Goal: Transaction & Acquisition: Purchase product/service

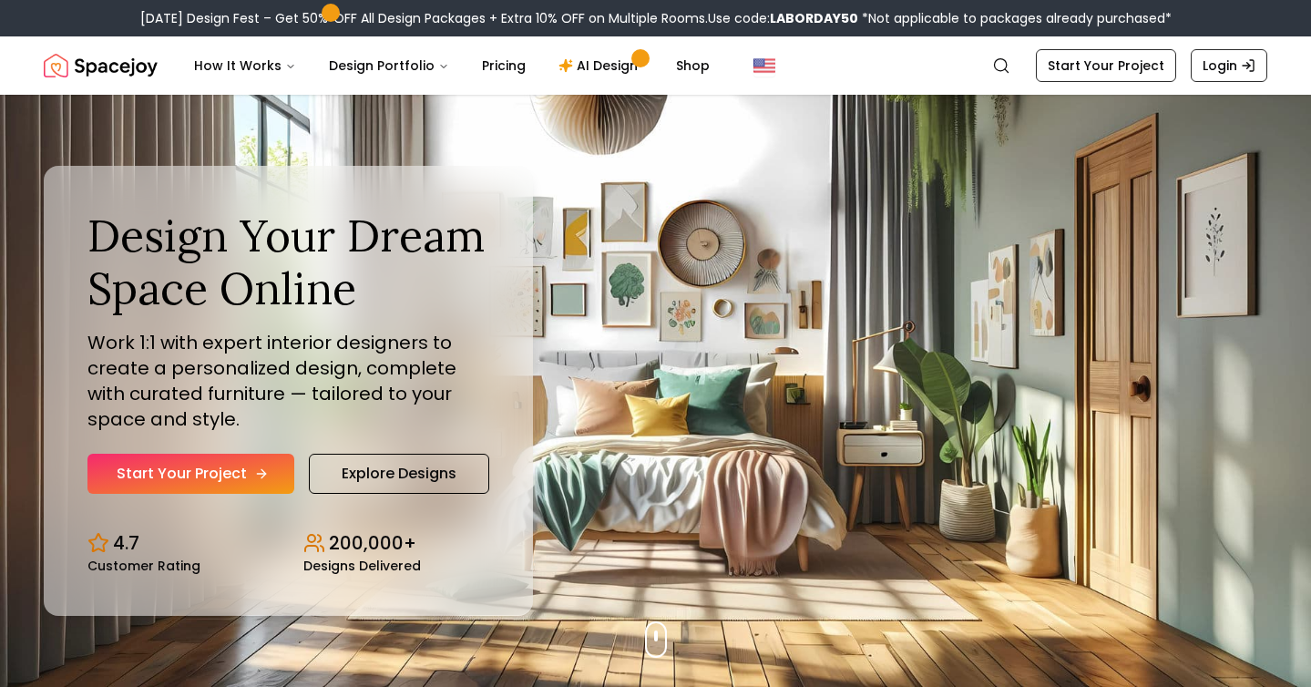
click at [263, 454] on link "Start Your Project" at bounding box center [190, 474] width 207 height 40
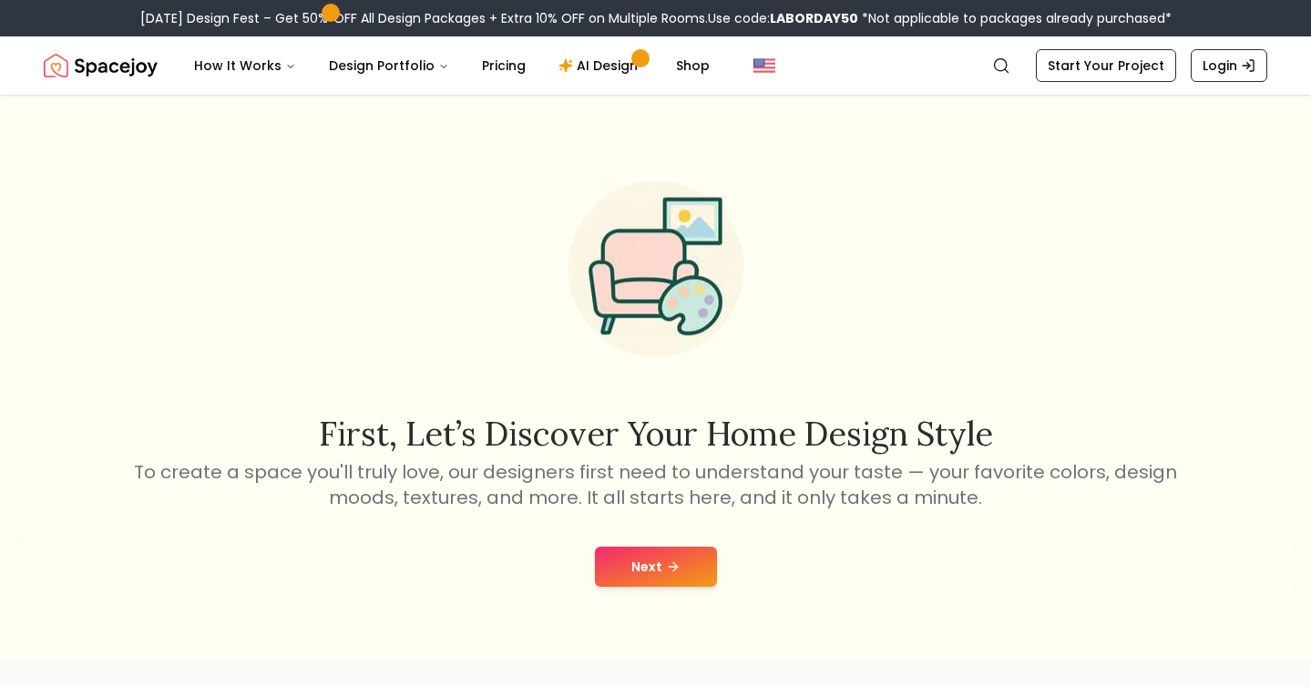
click at [635, 546] on button "Next" at bounding box center [656, 566] width 122 height 40
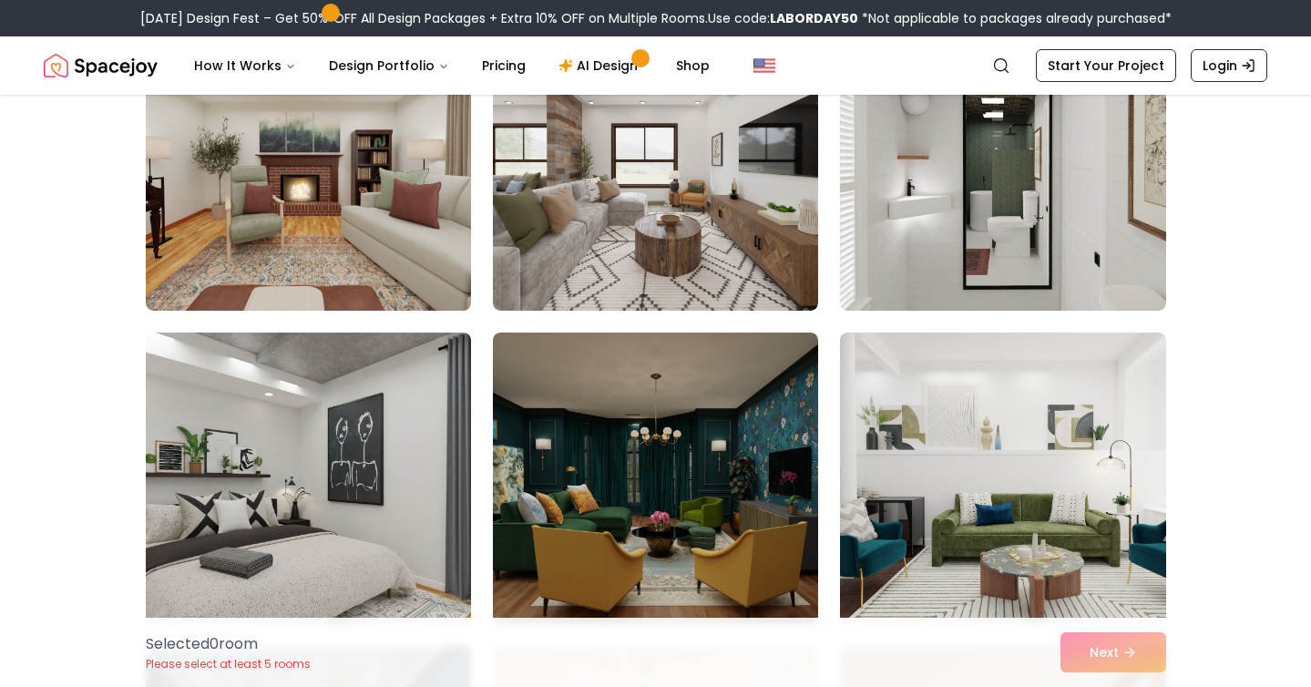
scroll to position [5248, 0]
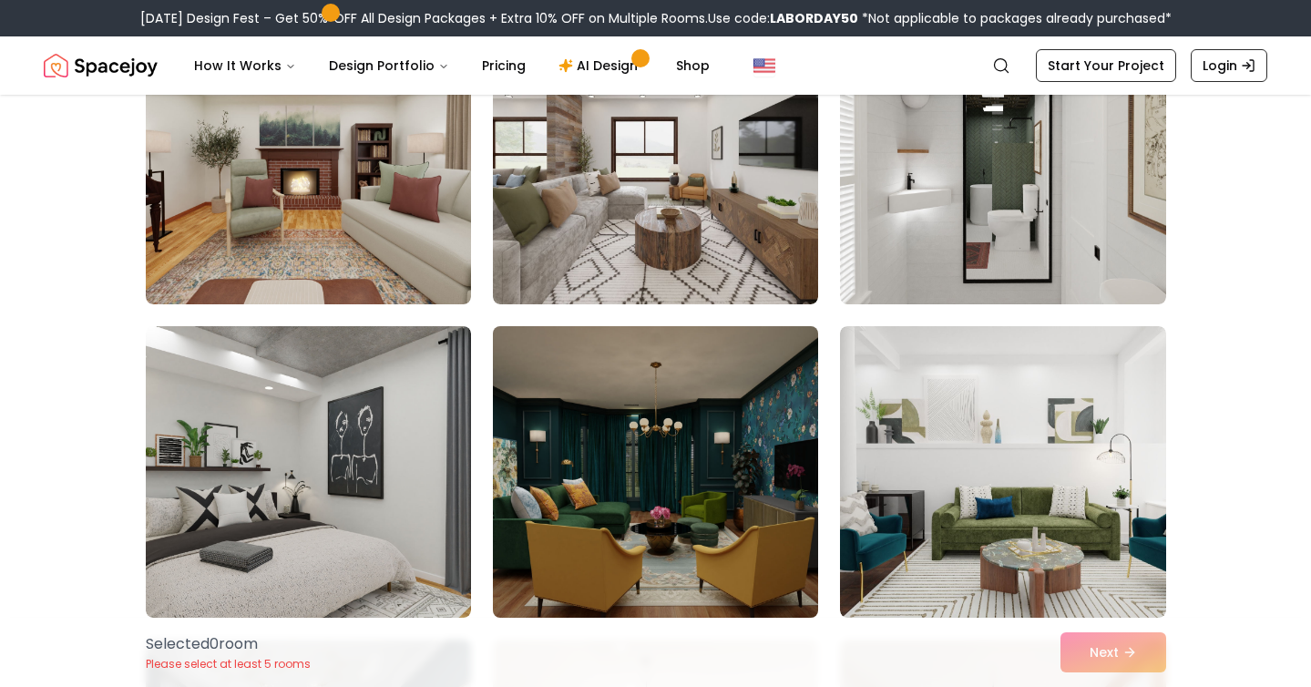
click at [631, 466] on img at bounding box center [656, 472] width 342 height 306
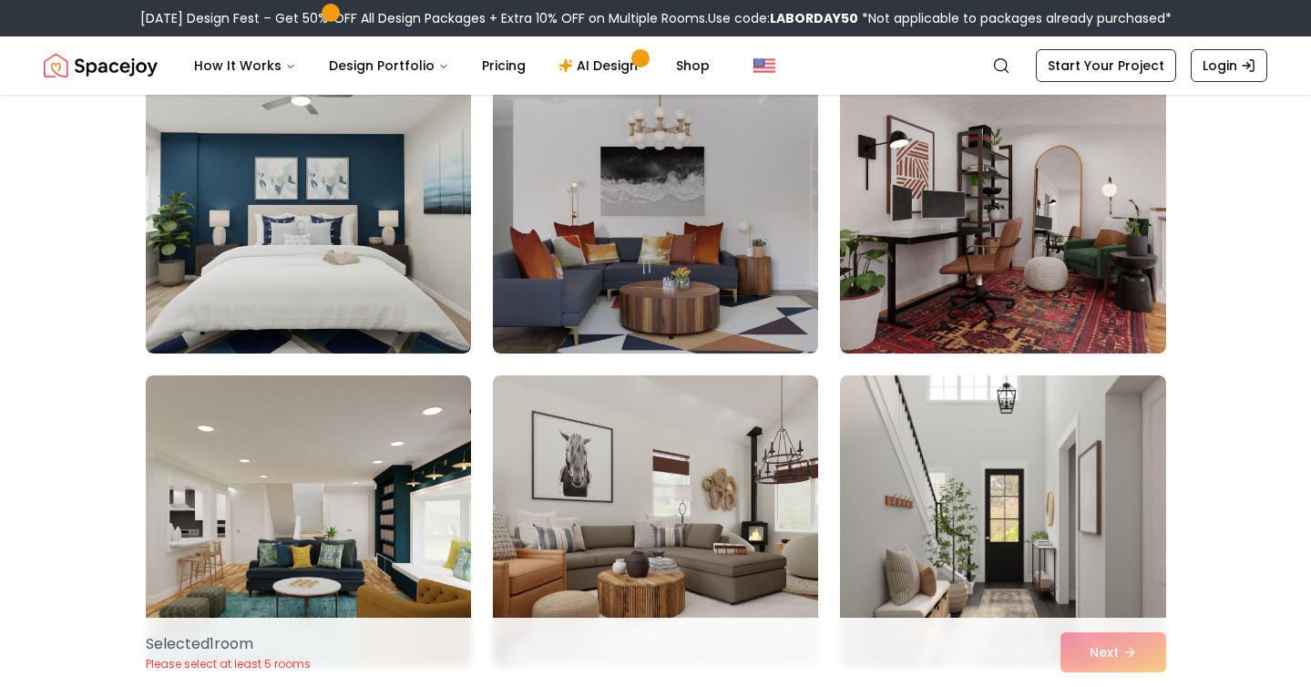
scroll to position [8940, 0]
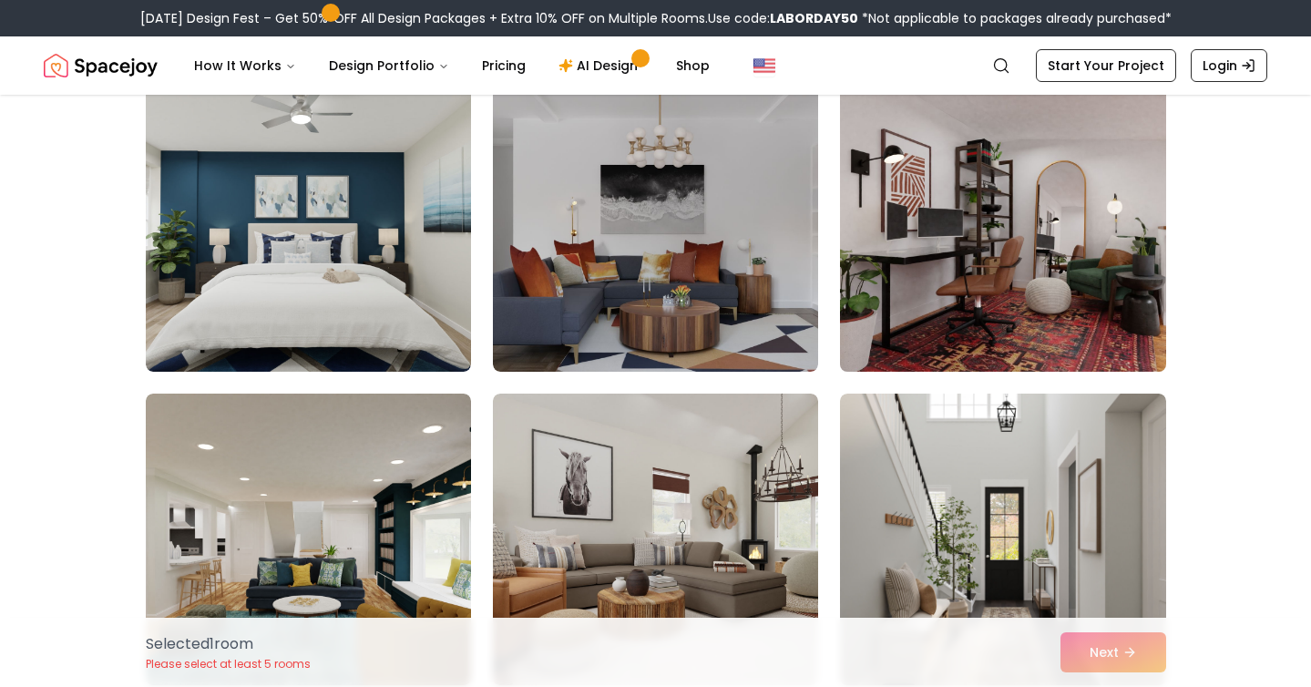
click at [1063, 135] on img at bounding box center [1003, 226] width 342 height 306
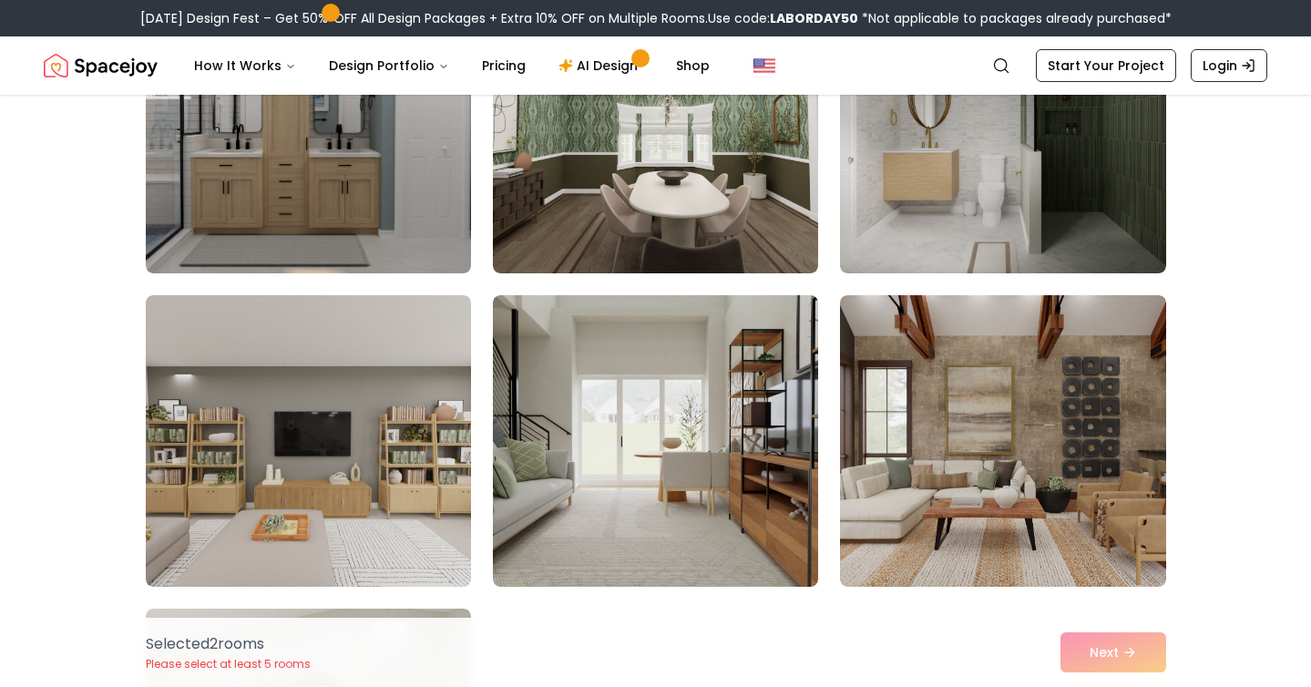
scroll to position [9827, 0]
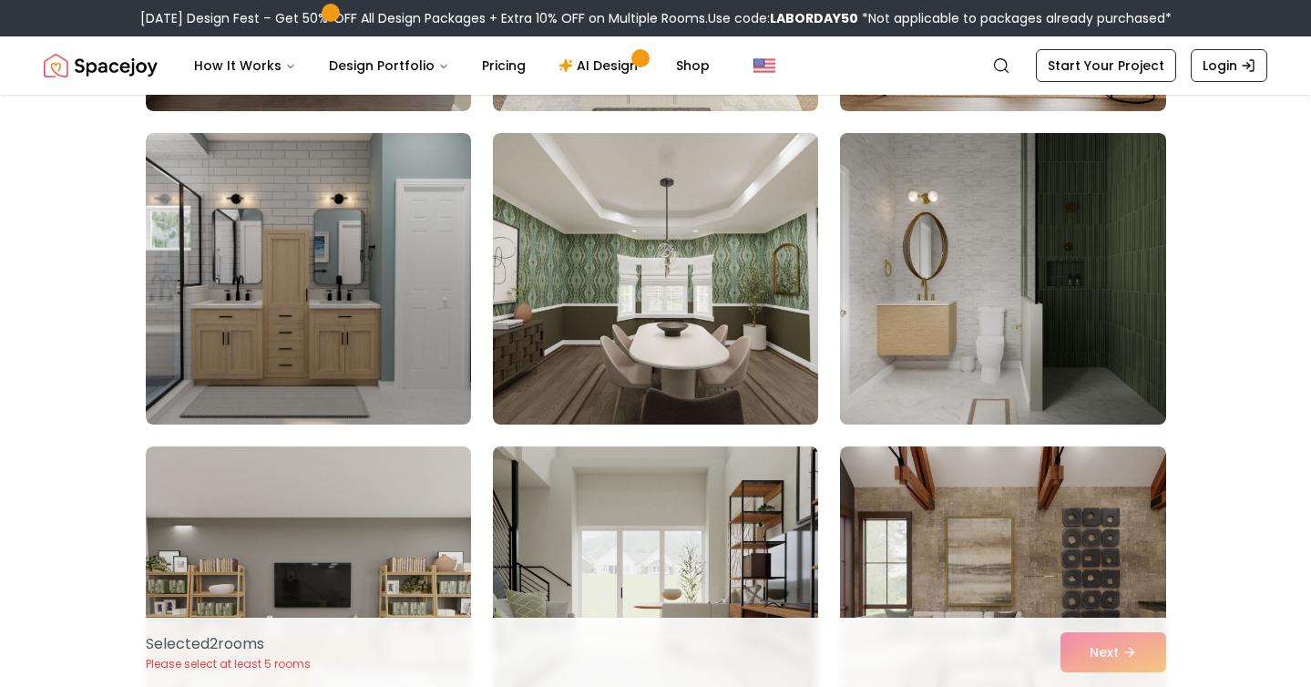
click at [1036, 246] on img at bounding box center [1003, 279] width 342 height 306
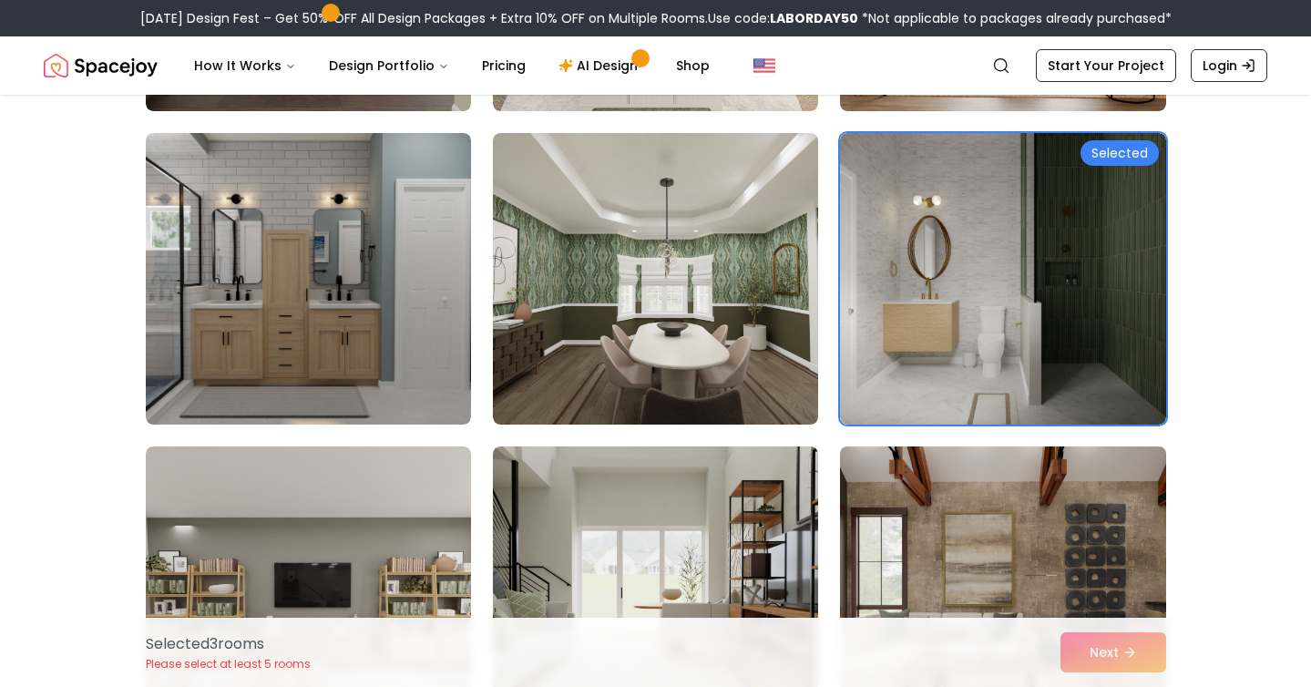
click at [996, 521] on img at bounding box center [1003, 592] width 342 height 306
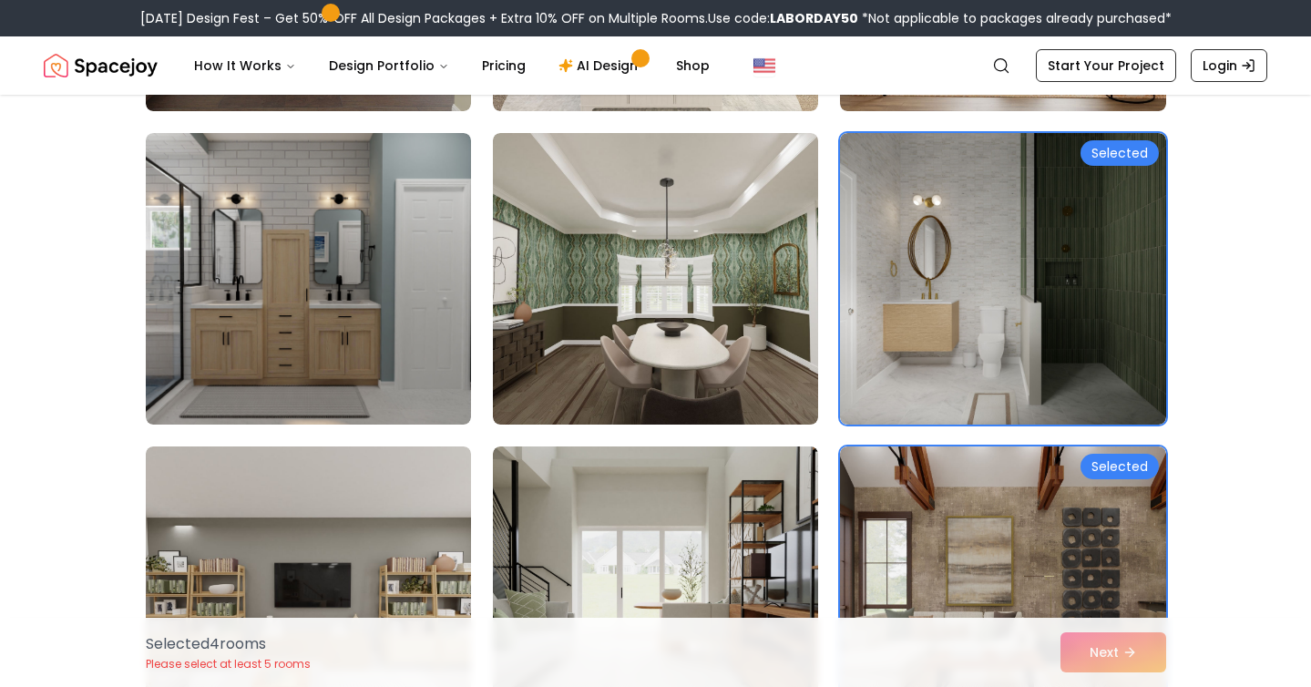
click at [1073, 647] on div "Selected 4 room s Please select at least 5 rooms Next" at bounding box center [655, 651] width 1049 height 69
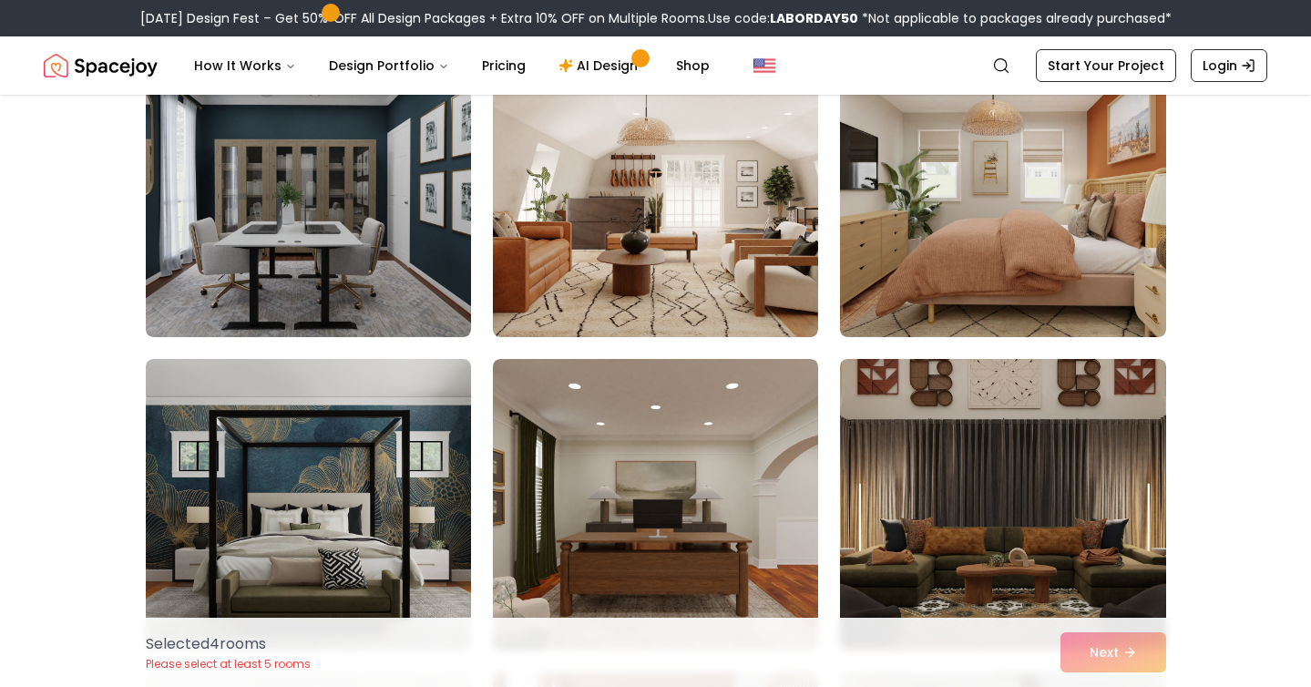
scroll to position [5846, 0]
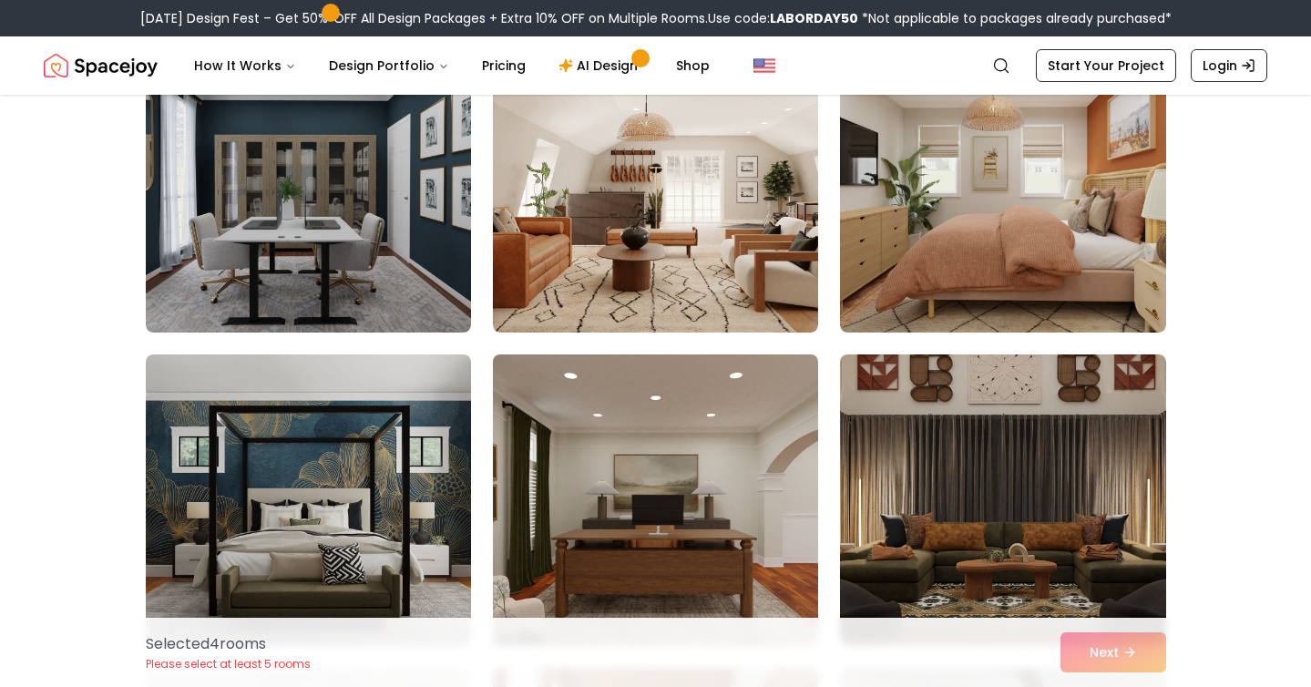
click at [753, 489] on img at bounding box center [656, 500] width 342 height 306
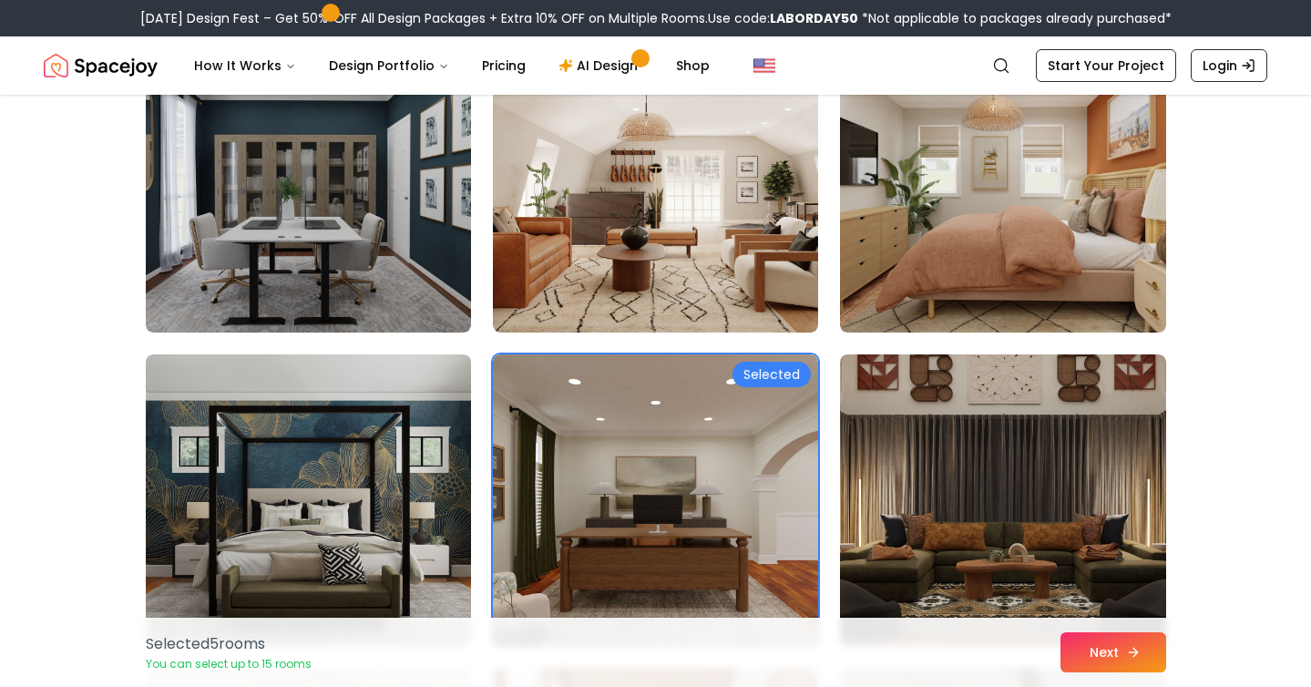
click at [1066, 658] on button "Next" at bounding box center [1113, 652] width 106 height 40
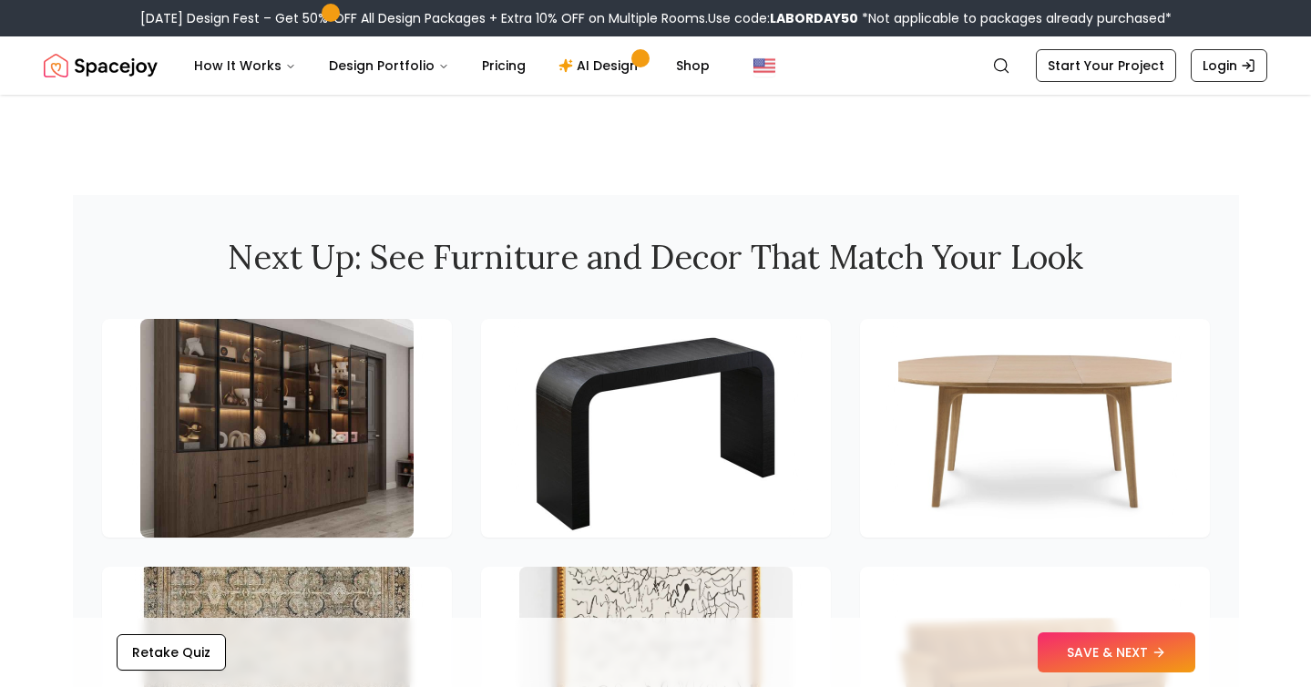
scroll to position [2371, 0]
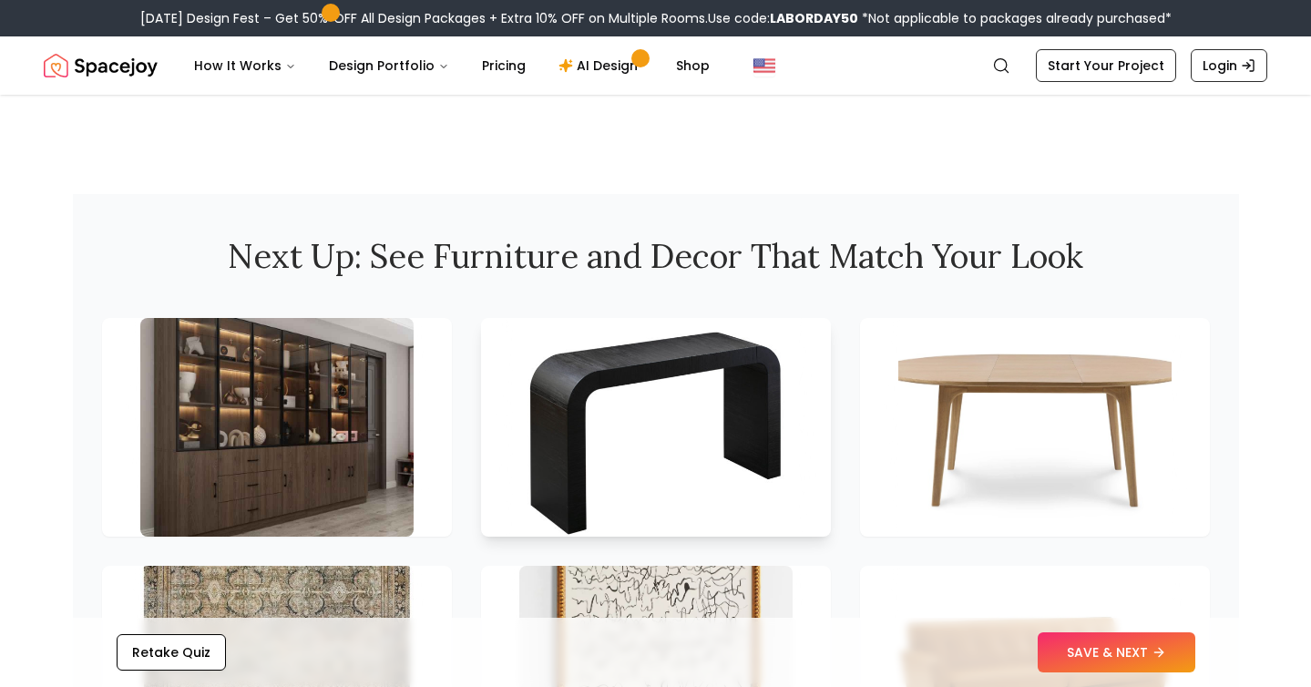
click at [680, 318] on img at bounding box center [655, 427] width 287 height 230
click at [708, 312] on img at bounding box center [655, 427] width 287 height 230
click at [707, 312] on img at bounding box center [655, 427] width 287 height 230
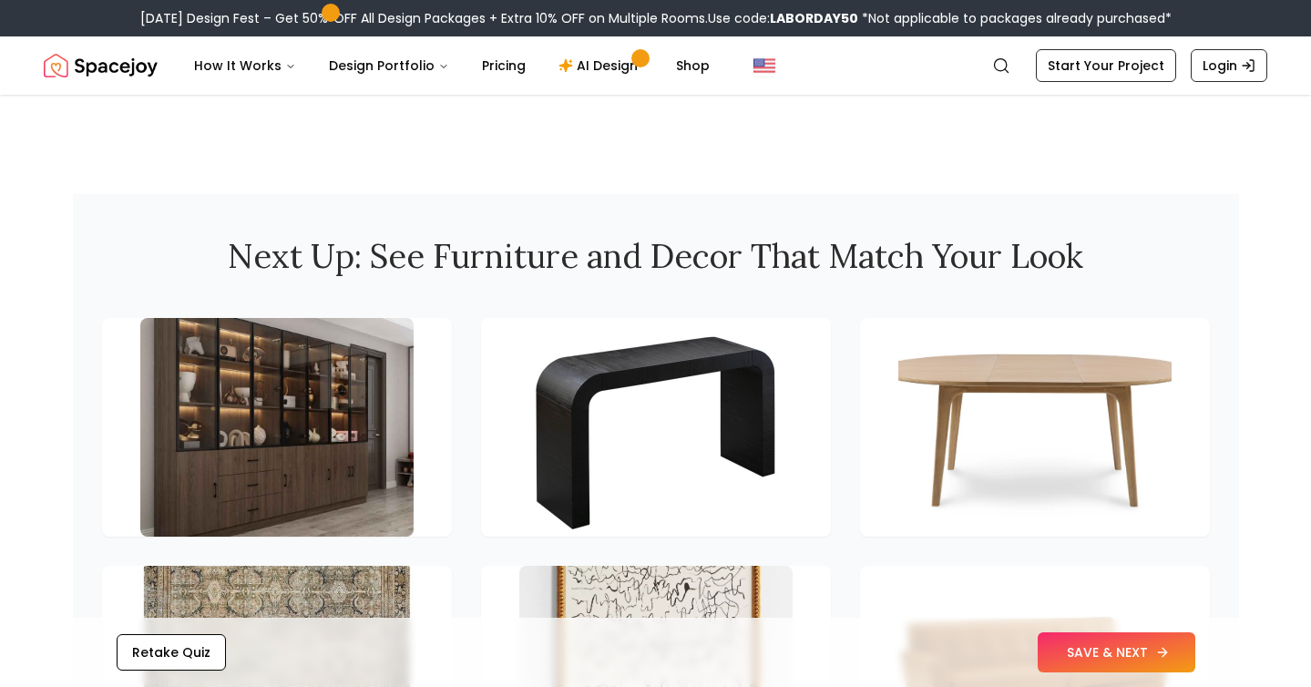
click at [1037, 645] on button "SAVE & NEXT" at bounding box center [1116, 652] width 158 height 40
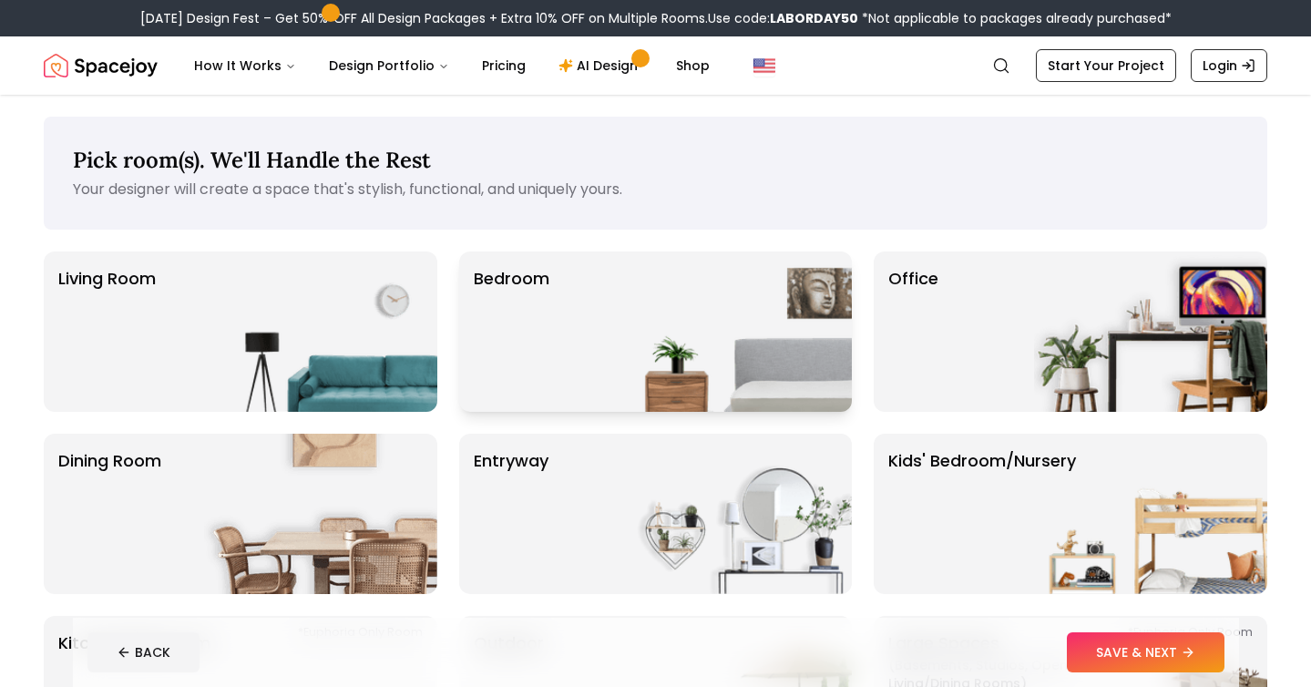
click at [764, 348] on img at bounding box center [734, 331] width 233 height 160
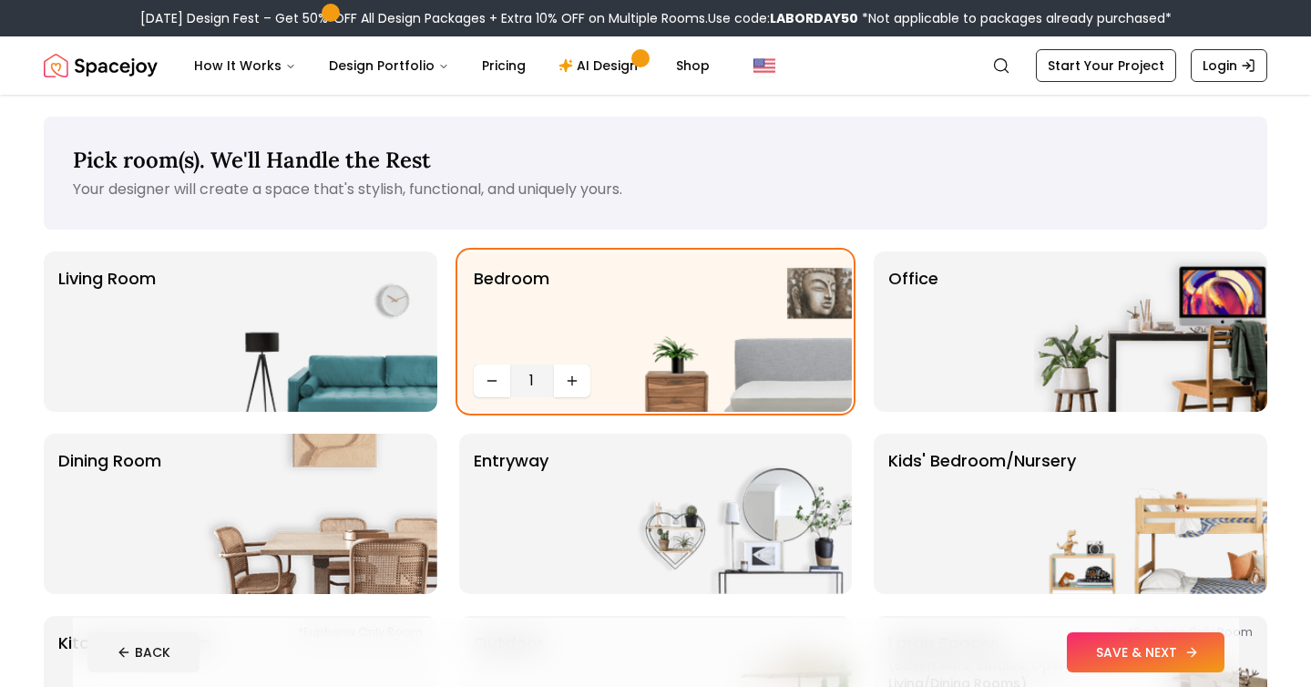
click at [1174, 655] on button "SAVE & NEXT" at bounding box center [1146, 652] width 158 height 40
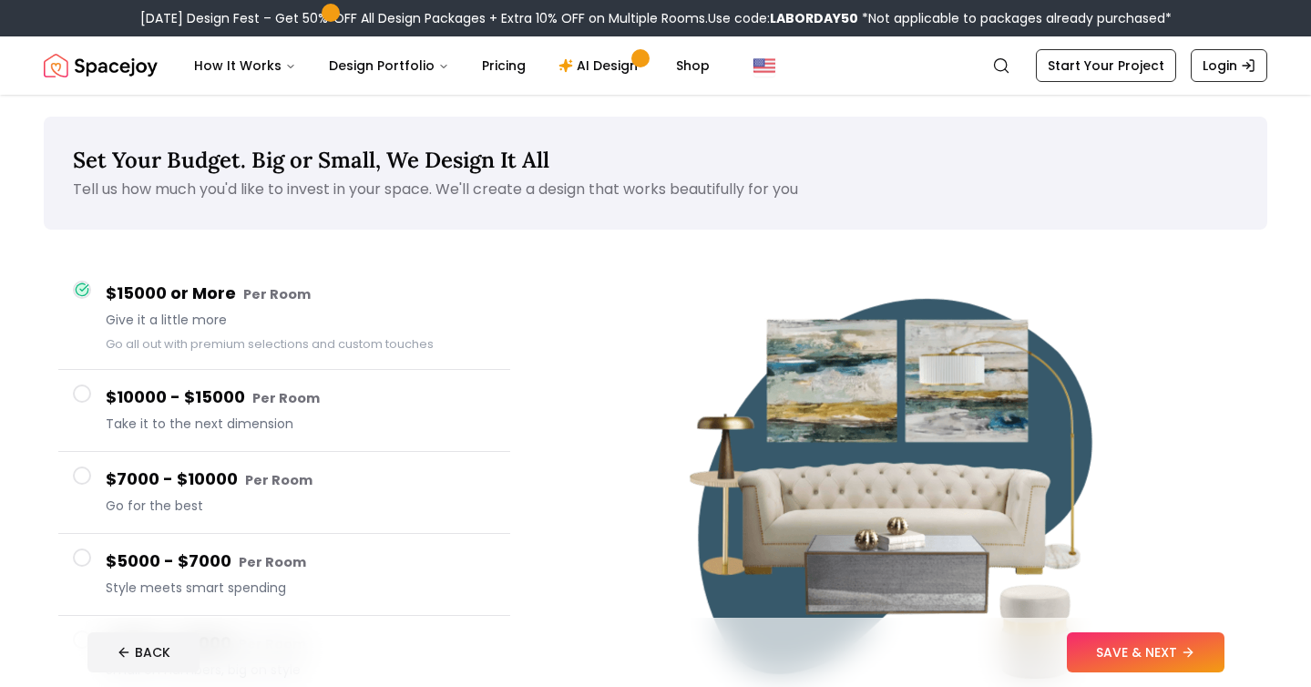
scroll to position [66, 0]
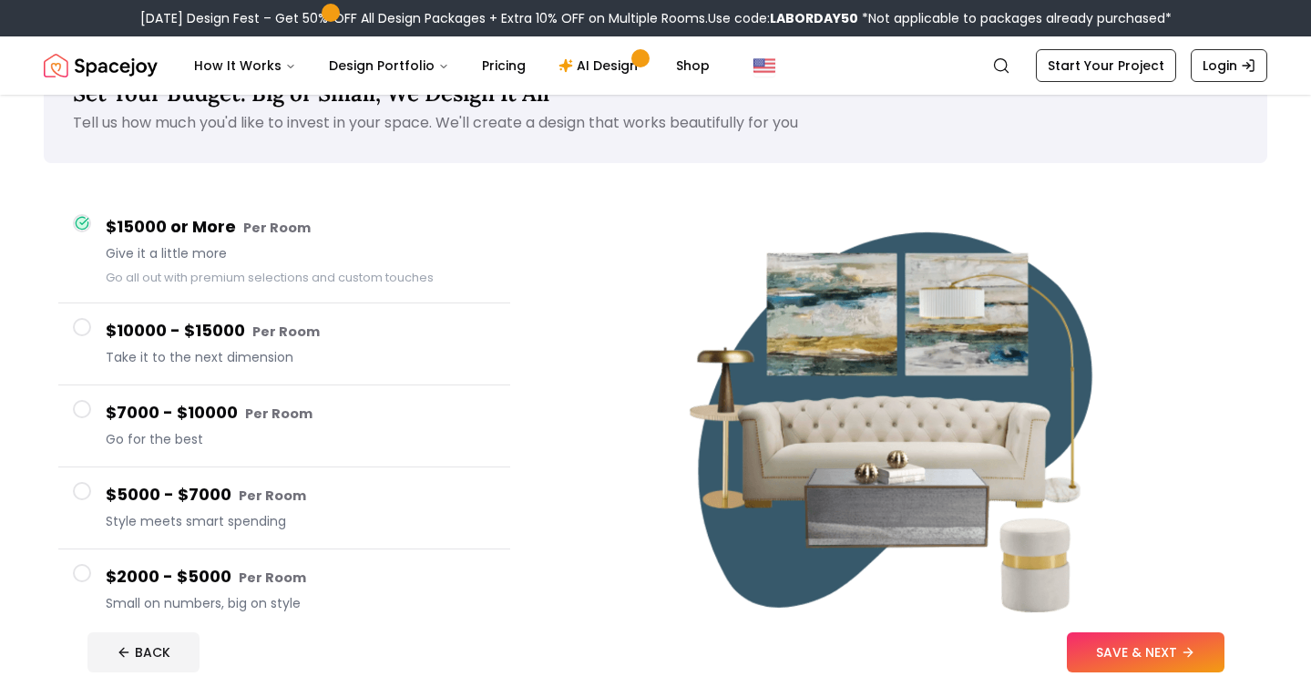
click at [272, 568] on small "Per Room" at bounding box center [272, 577] width 67 height 18
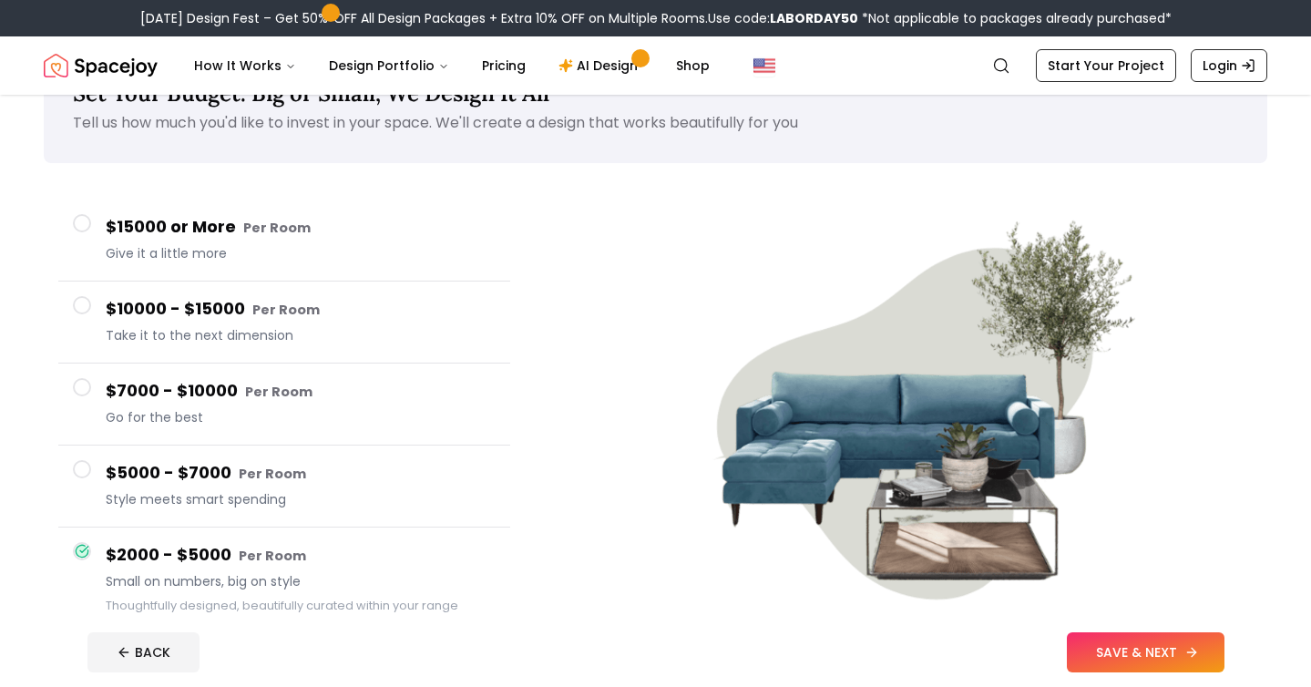
click at [1117, 653] on button "SAVE & NEXT" at bounding box center [1146, 652] width 158 height 40
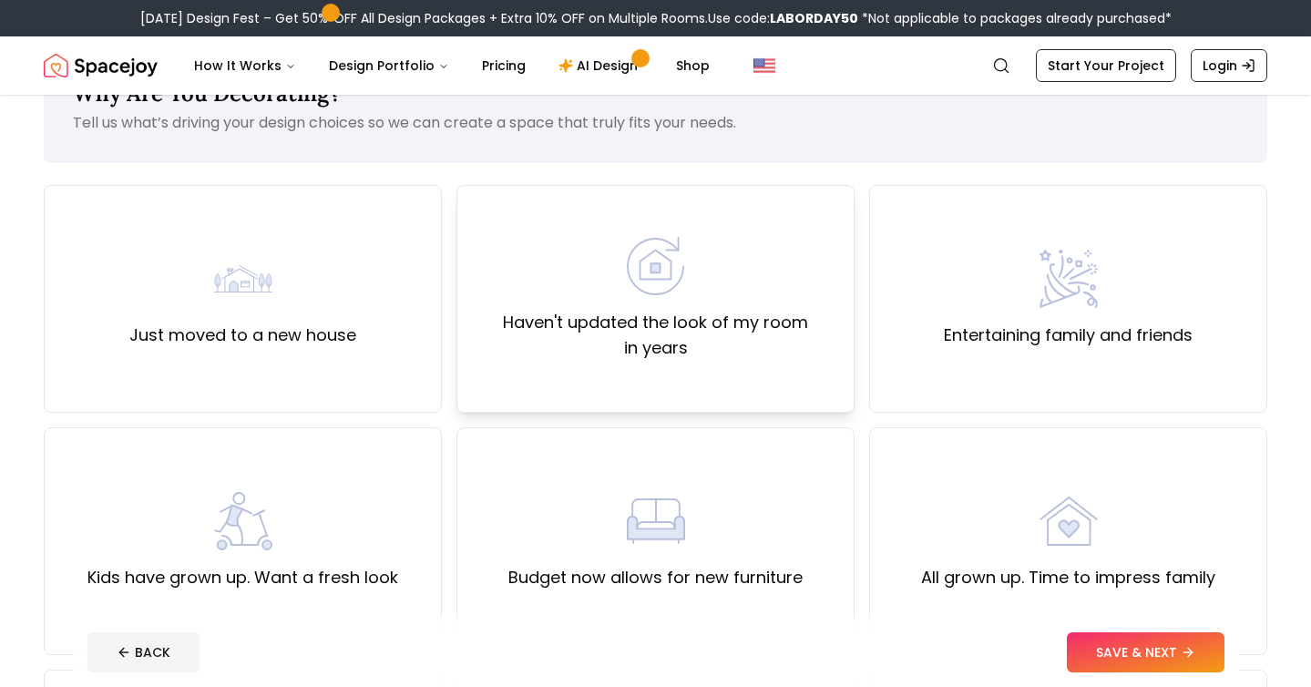
click at [751, 332] on div "Haven't updated the look of my room in years" at bounding box center [655, 299] width 398 height 228
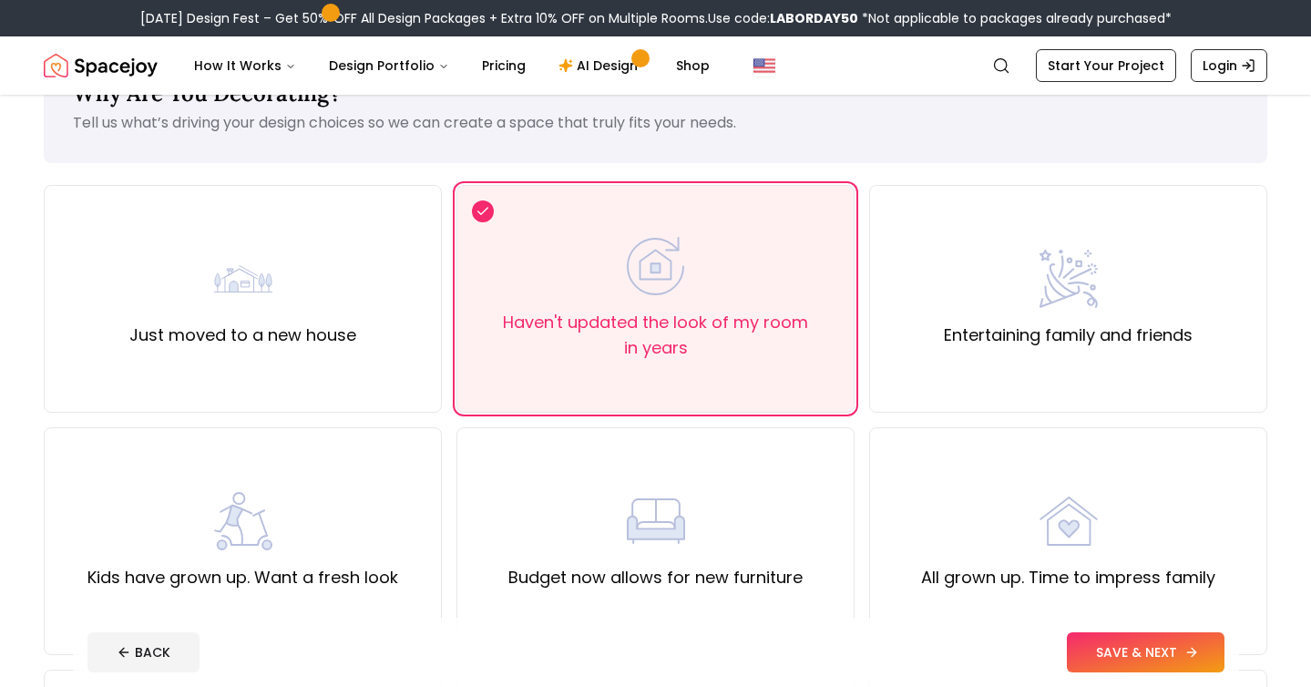
click at [1144, 644] on button "SAVE & NEXT" at bounding box center [1146, 652] width 158 height 40
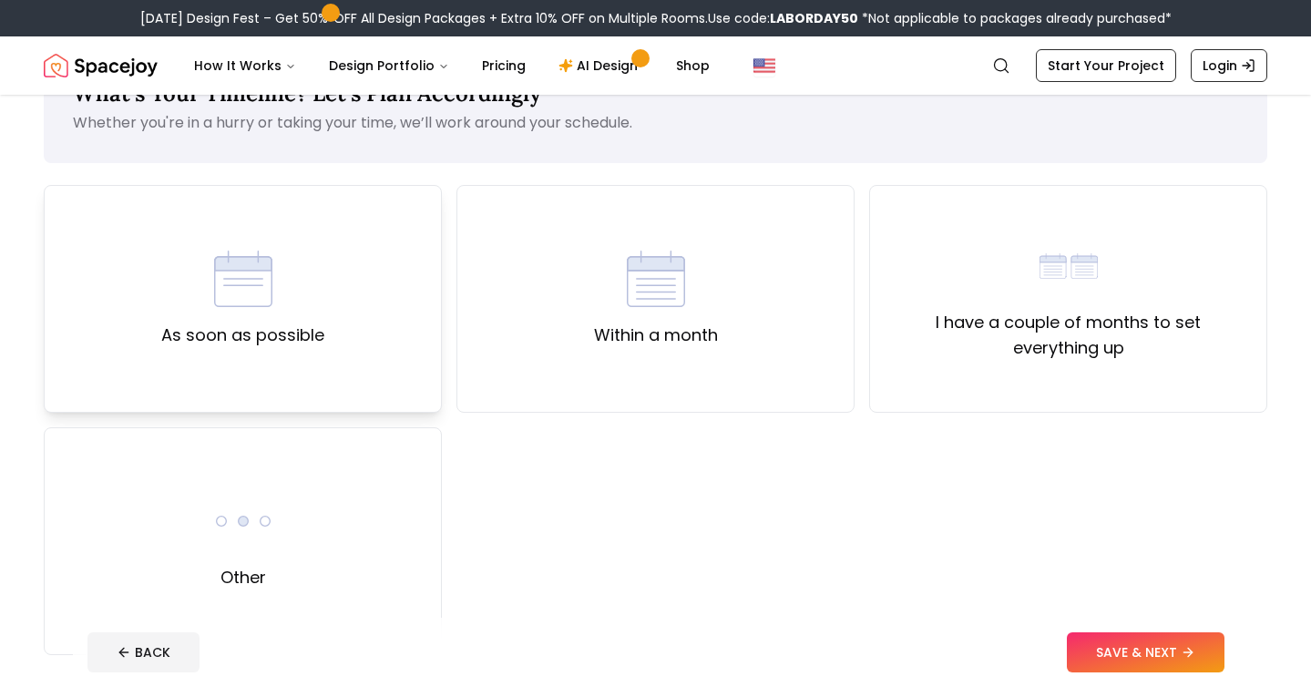
click at [408, 346] on div "As soon as possible" at bounding box center [243, 299] width 398 height 228
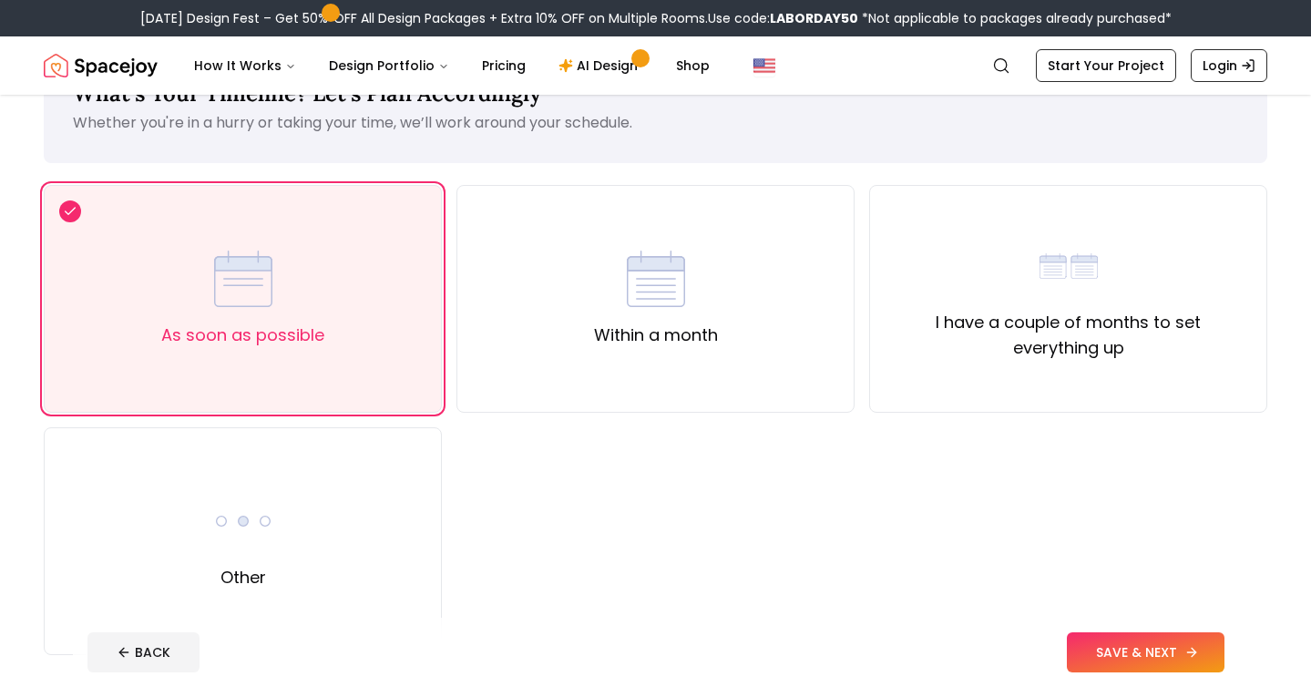
click at [1149, 643] on button "SAVE & NEXT" at bounding box center [1146, 652] width 158 height 40
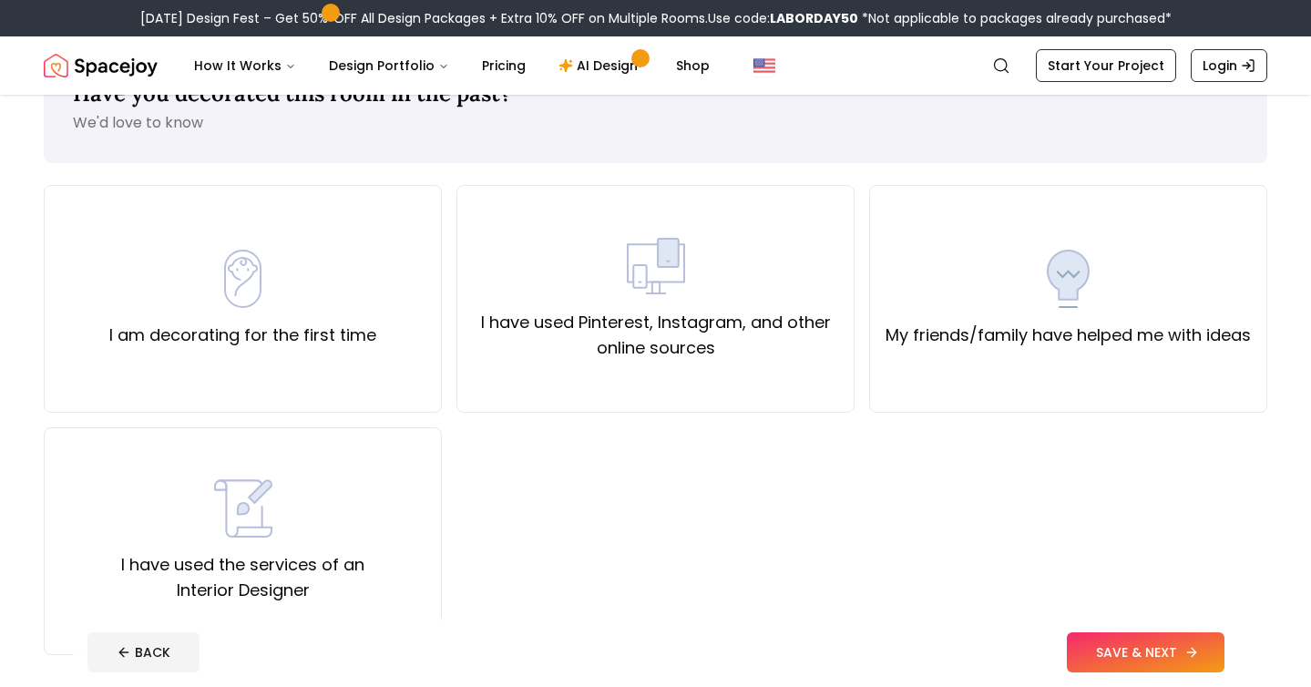
click at [1144, 656] on button "SAVE & NEXT" at bounding box center [1146, 652] width 158 height 40
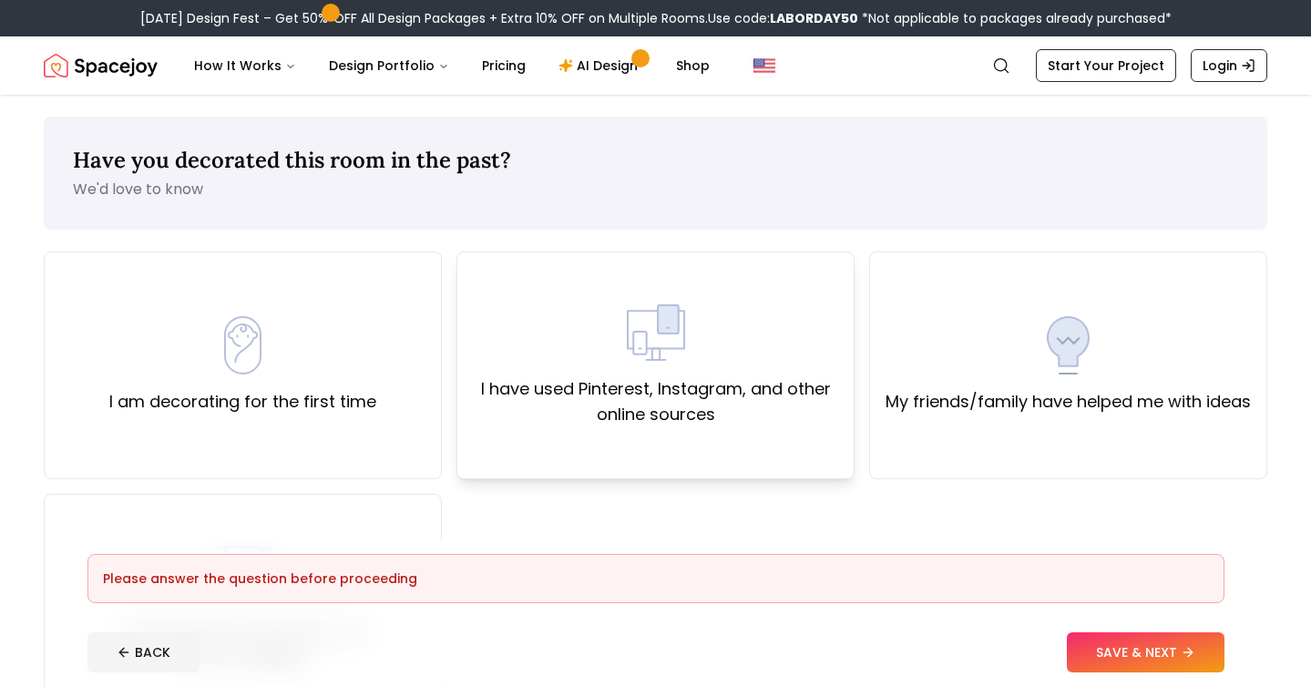
click at [558, 360] on div "I have used Pinterest, Instagram, and other online sources" at bounding box center [655, 365] width 367 height 124
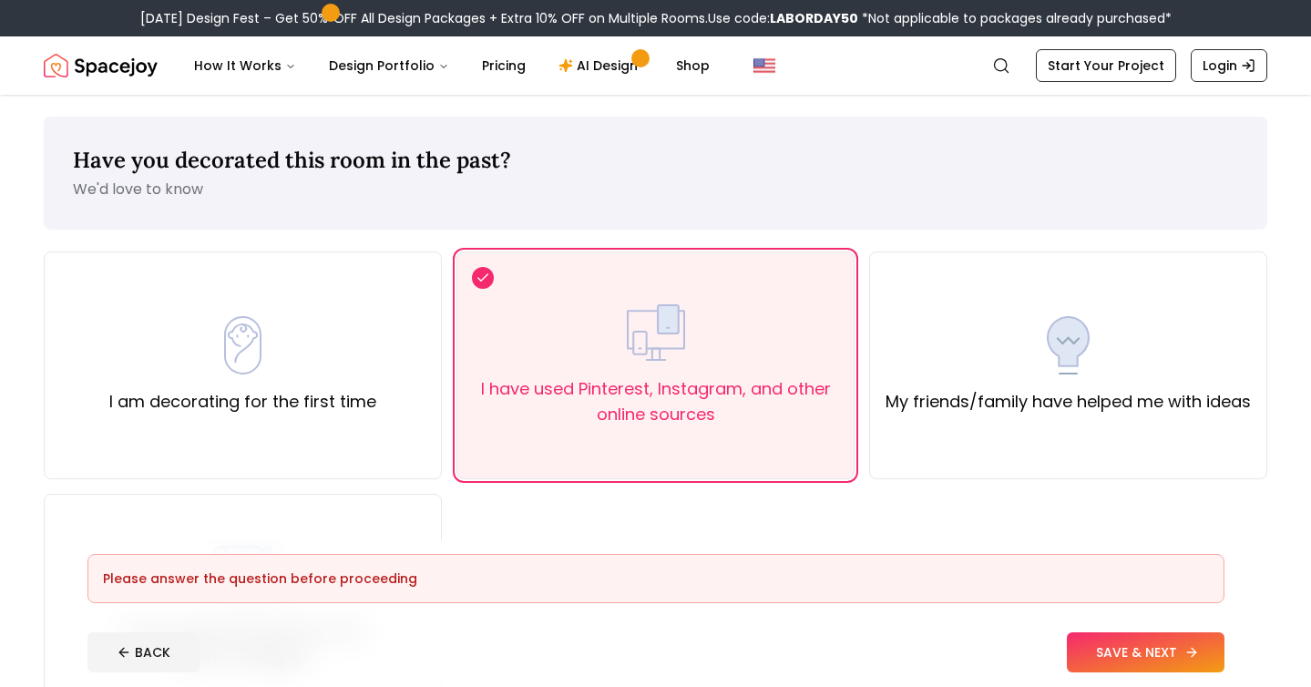
click at [1125, 649] on button "SAVE & NEXT" at bounding box center [1146, 652] width 158 height 40
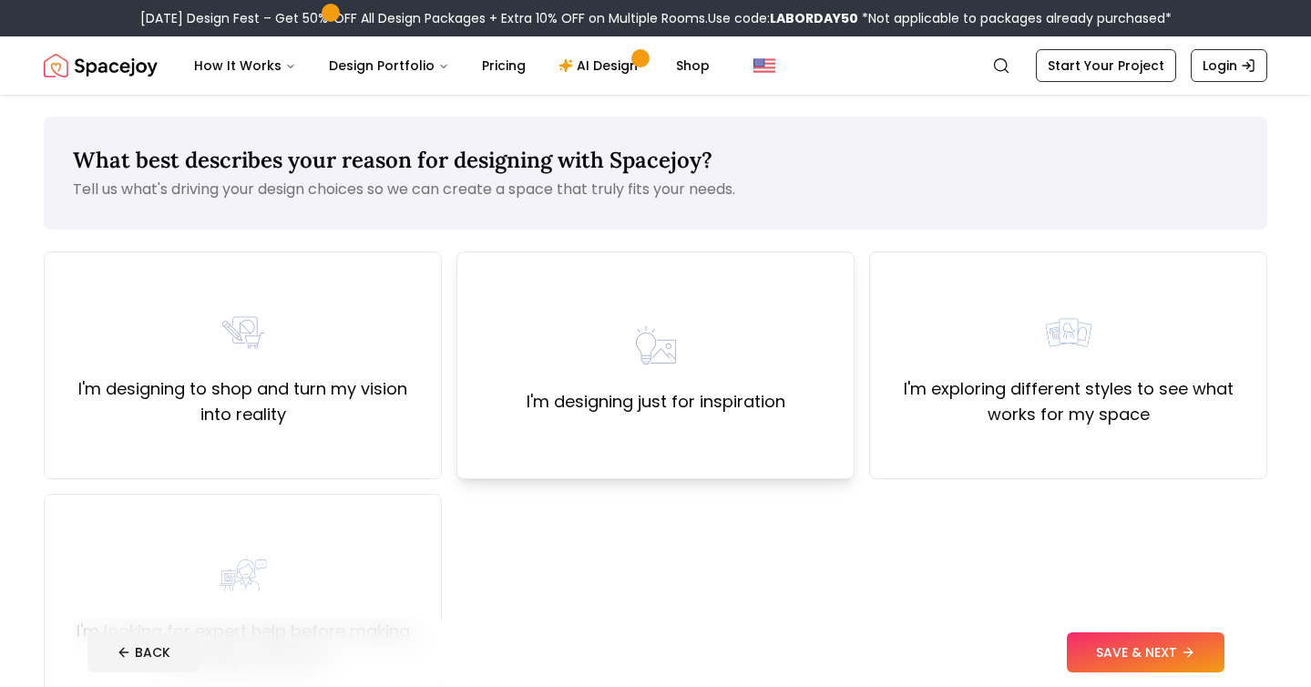
click at [750, 433] on div "I'm designing just for inspiration" at bounding box center [655, 365] width 398 height 228
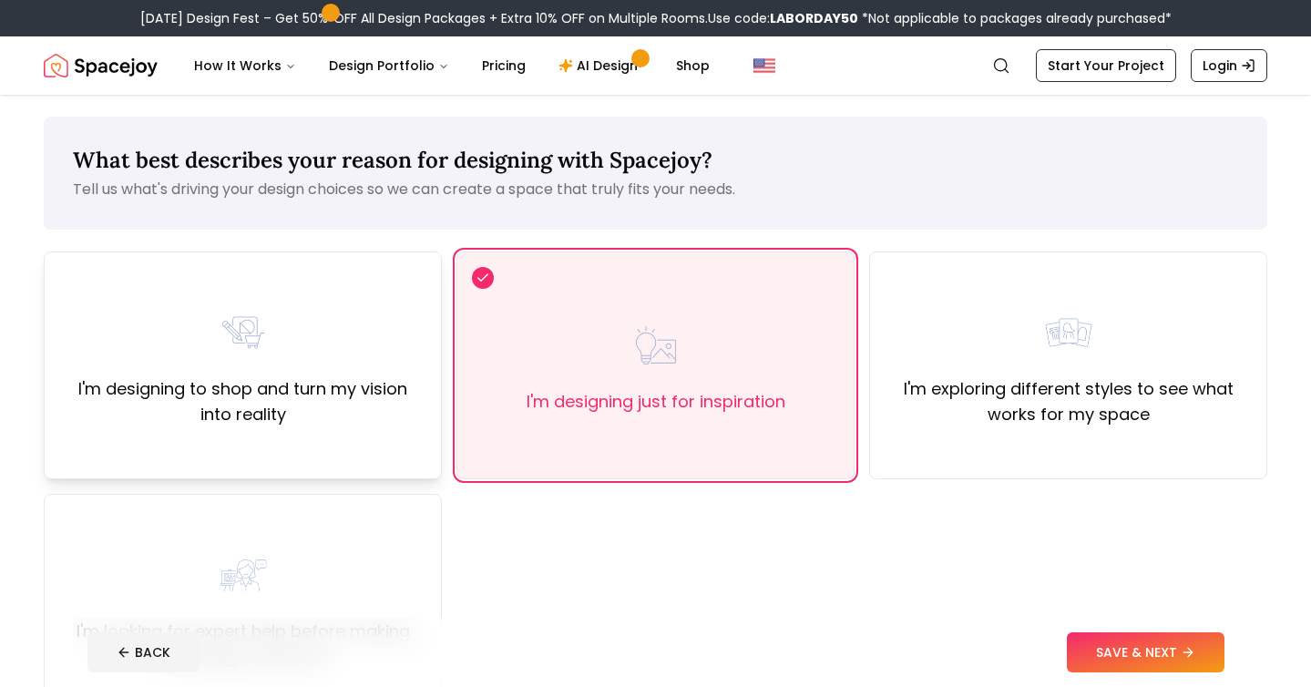
click at [333, 458] on div "I'm designing to shop and turn my vision into reality" at bounding box center [243, 365] width 398 height 228
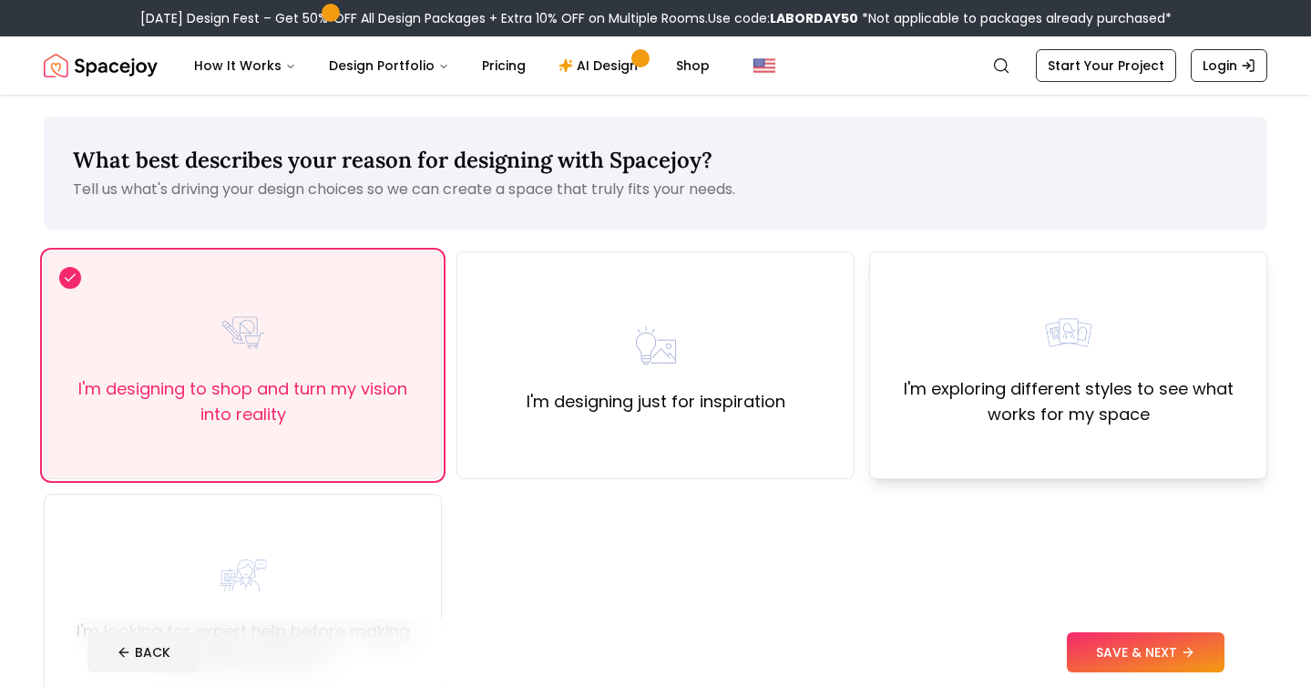
click at [1059, 438] on div "I'm exploring different styles to see what works for my space" at bounding box center [1068, 365] width 398 height 228
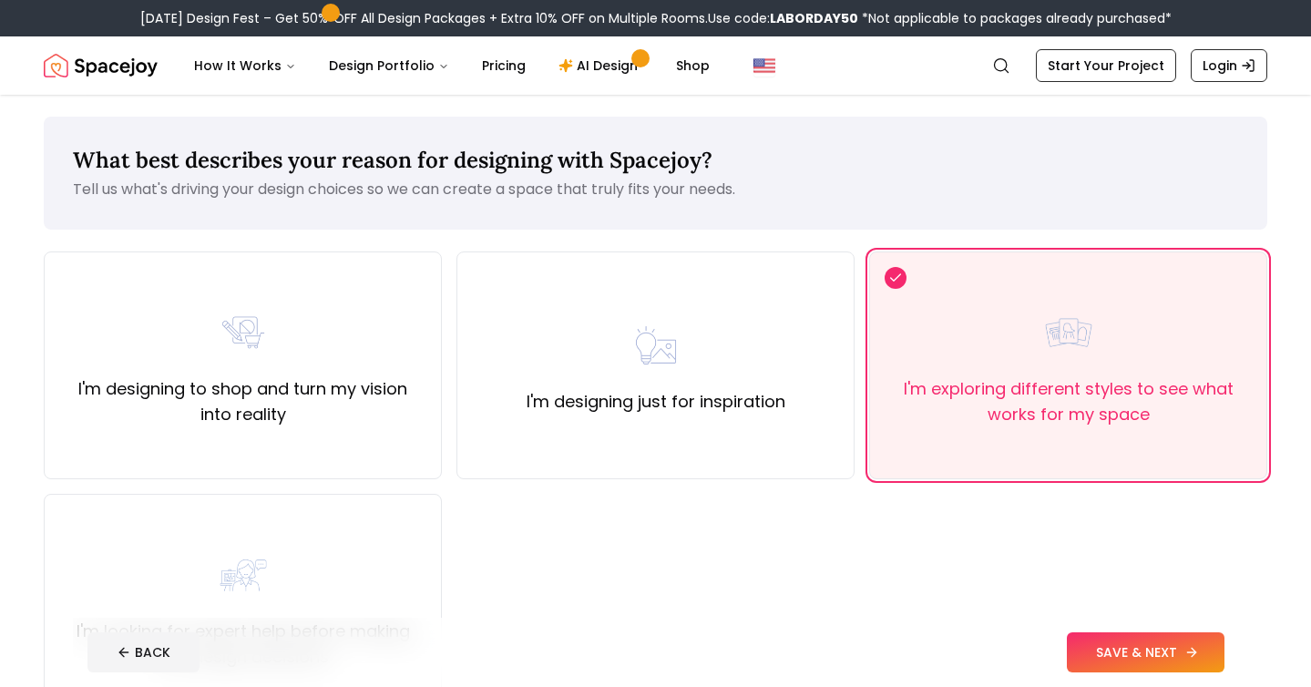
click at [1123, 654] on button "SAVE & NEXT" at bounding box center [1146, 652] width 158 height 40
